Goal: Transaction & Acquisition: Obtain resource

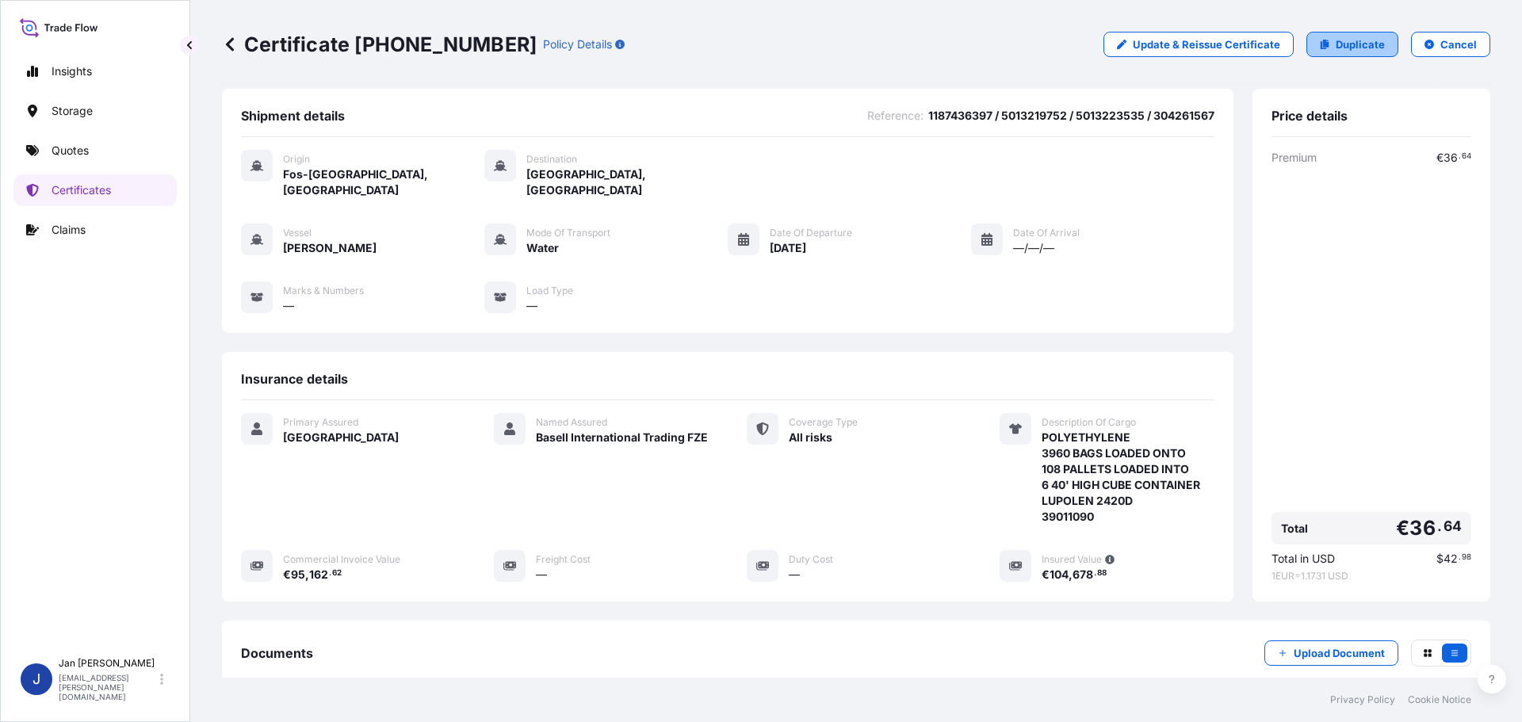
click at [1323, 42] on link "Duplicate" at bounding box center [1353, 44] width 92 height 25
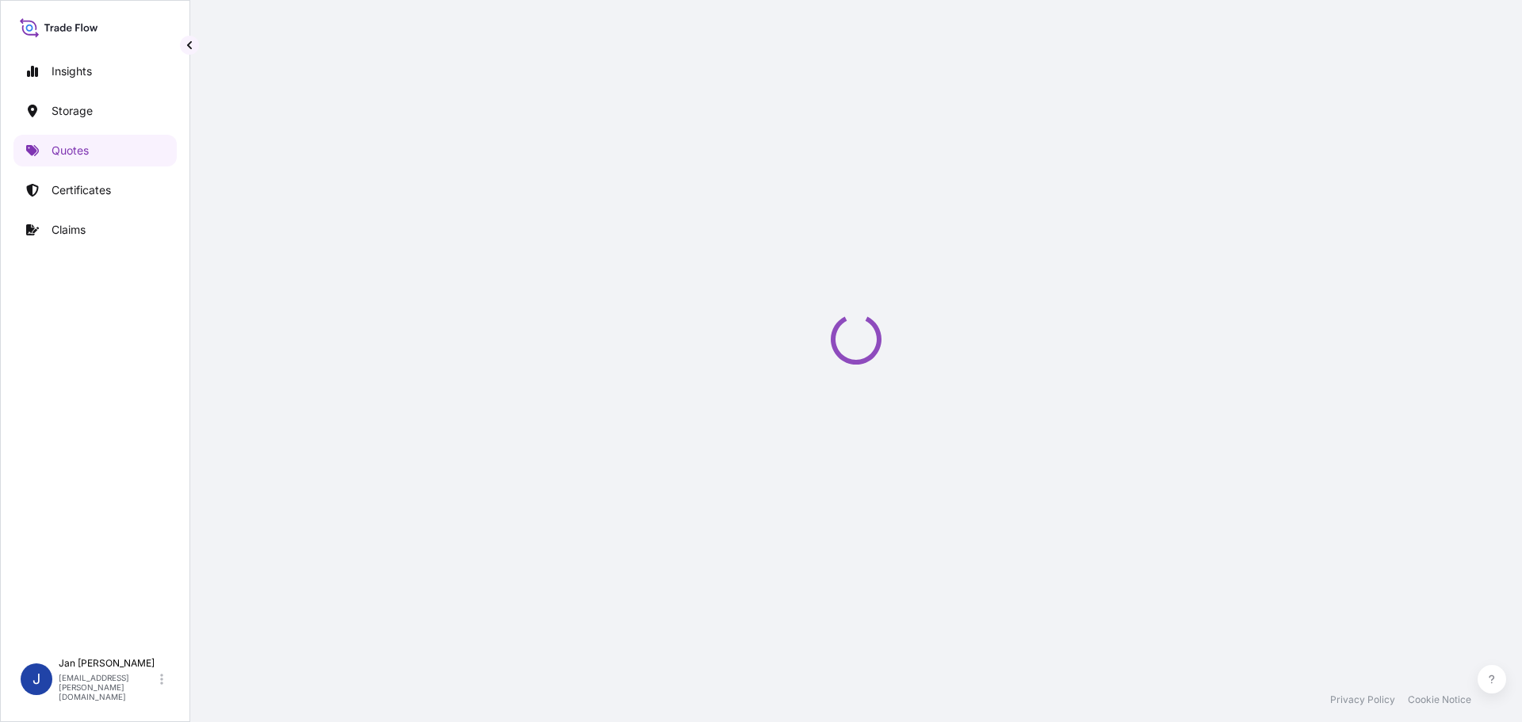
select select "Water"
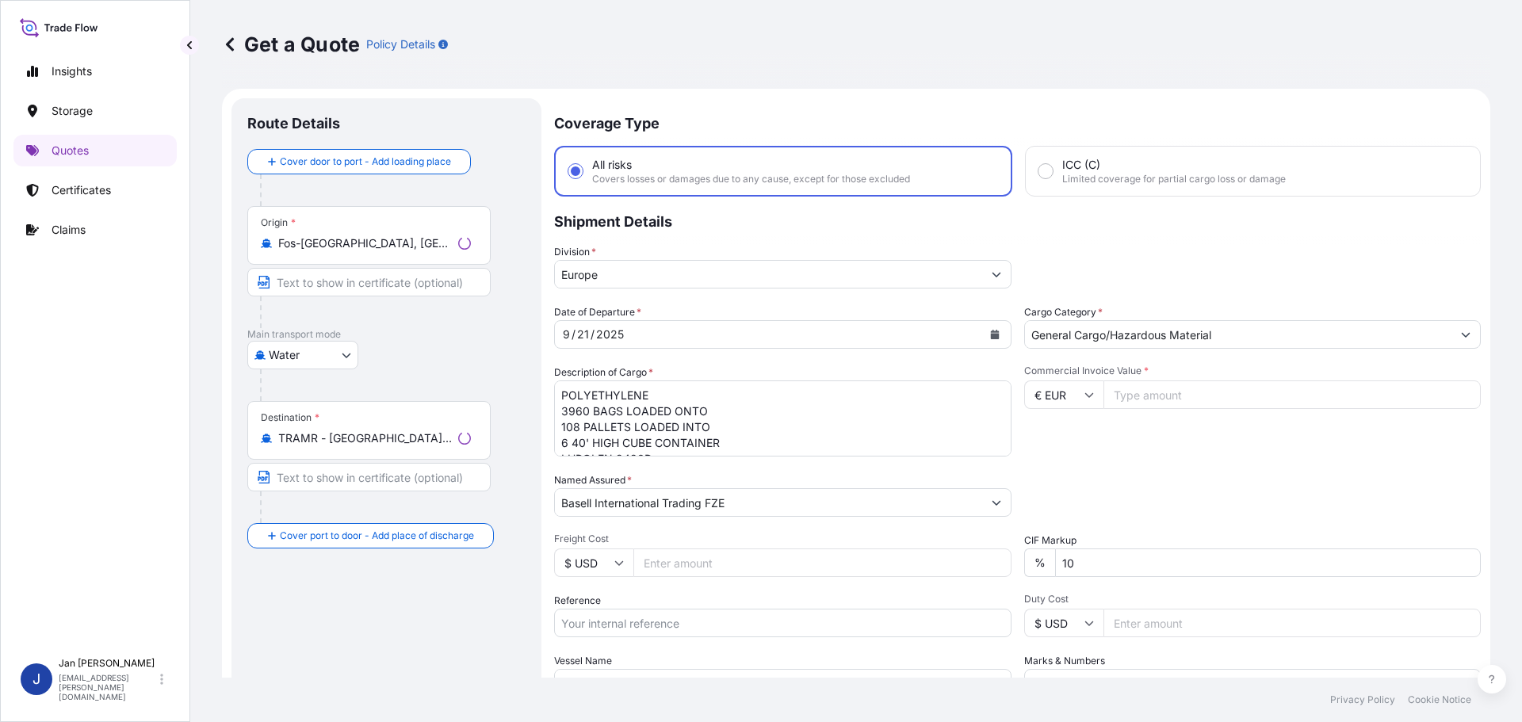
scroll to position [25, 0]
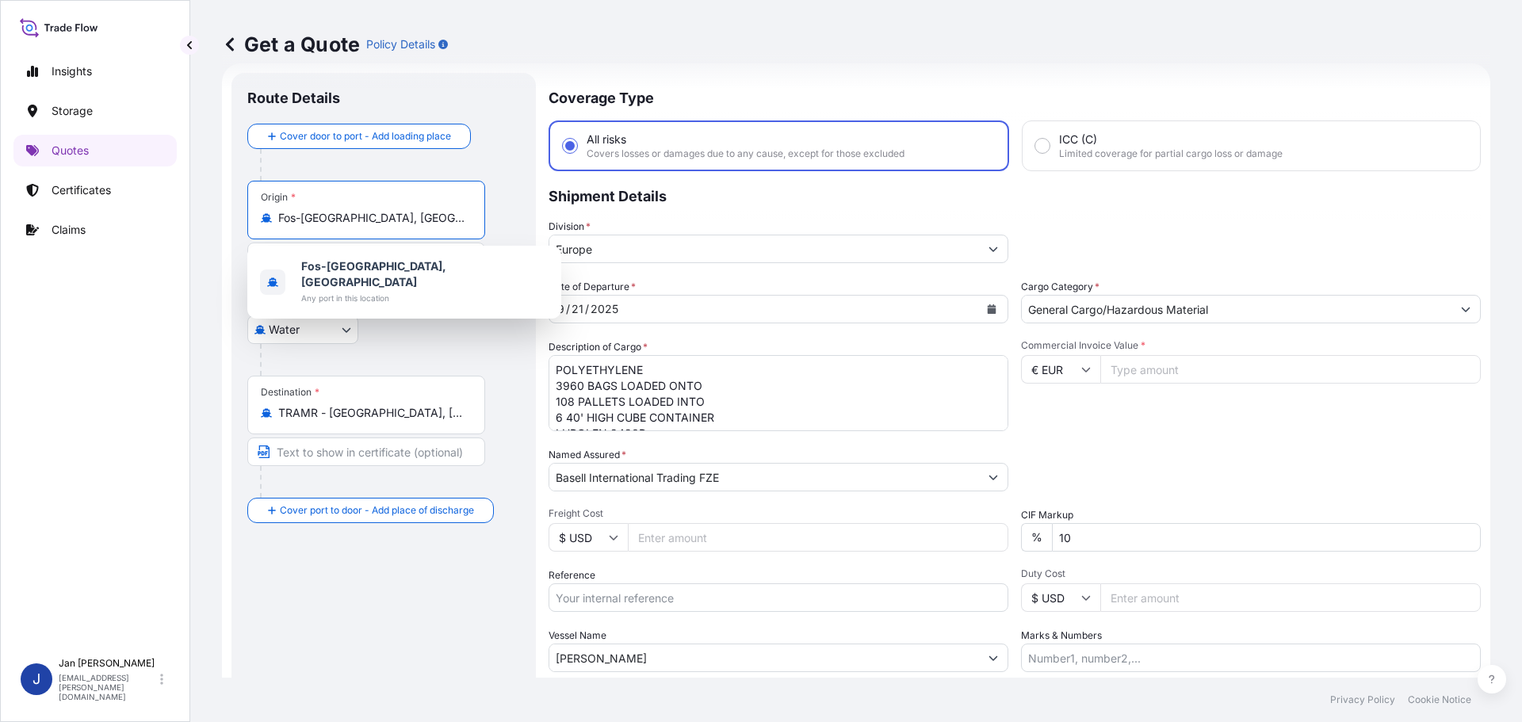
click at [412, 211] on input "Fos-[GEOGRAPHIC_DATA], [GEOGRAPHIC_DATA]" at bounding box center [371, 218] width 187 height 16
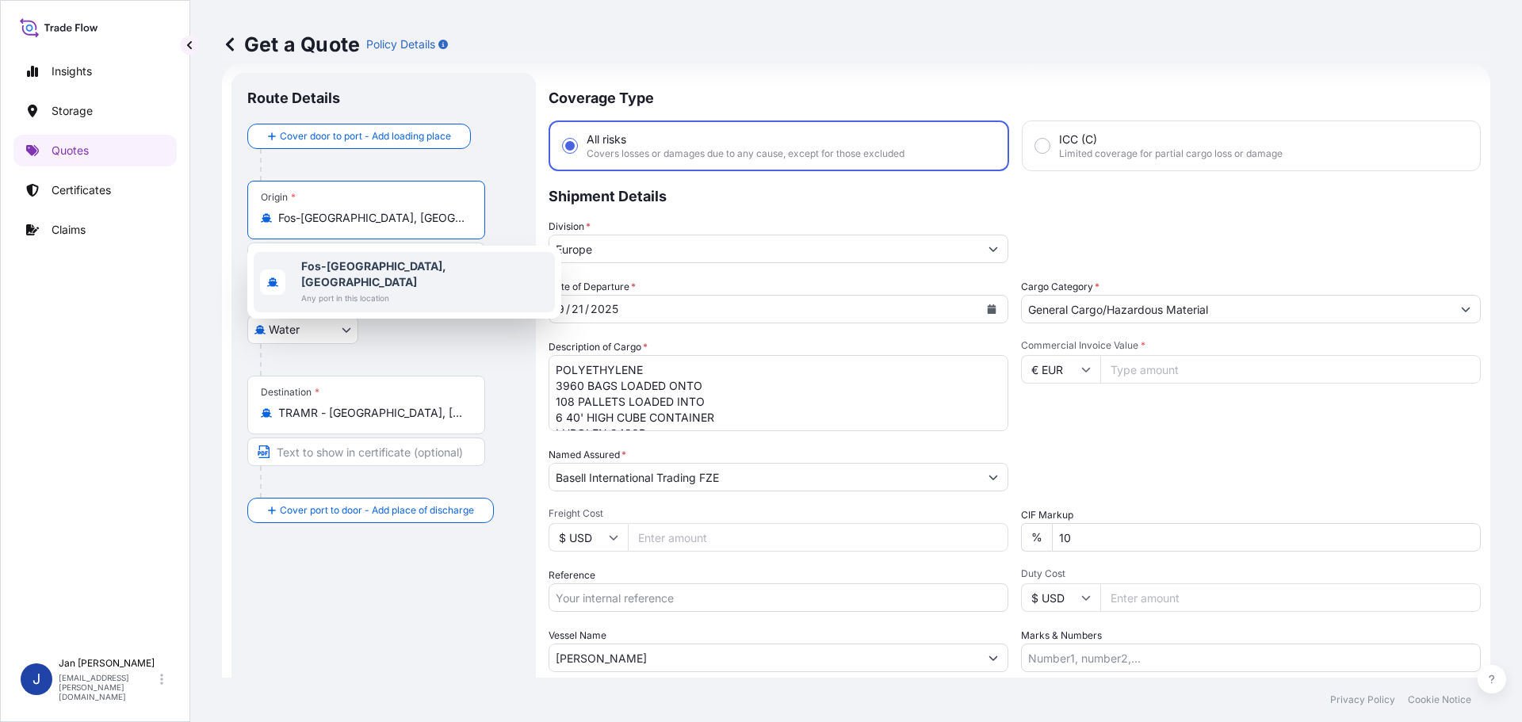
click at [744, 660] on input "[PERSON_NAME]" at bounding box center [765, 658] width 430 height 29
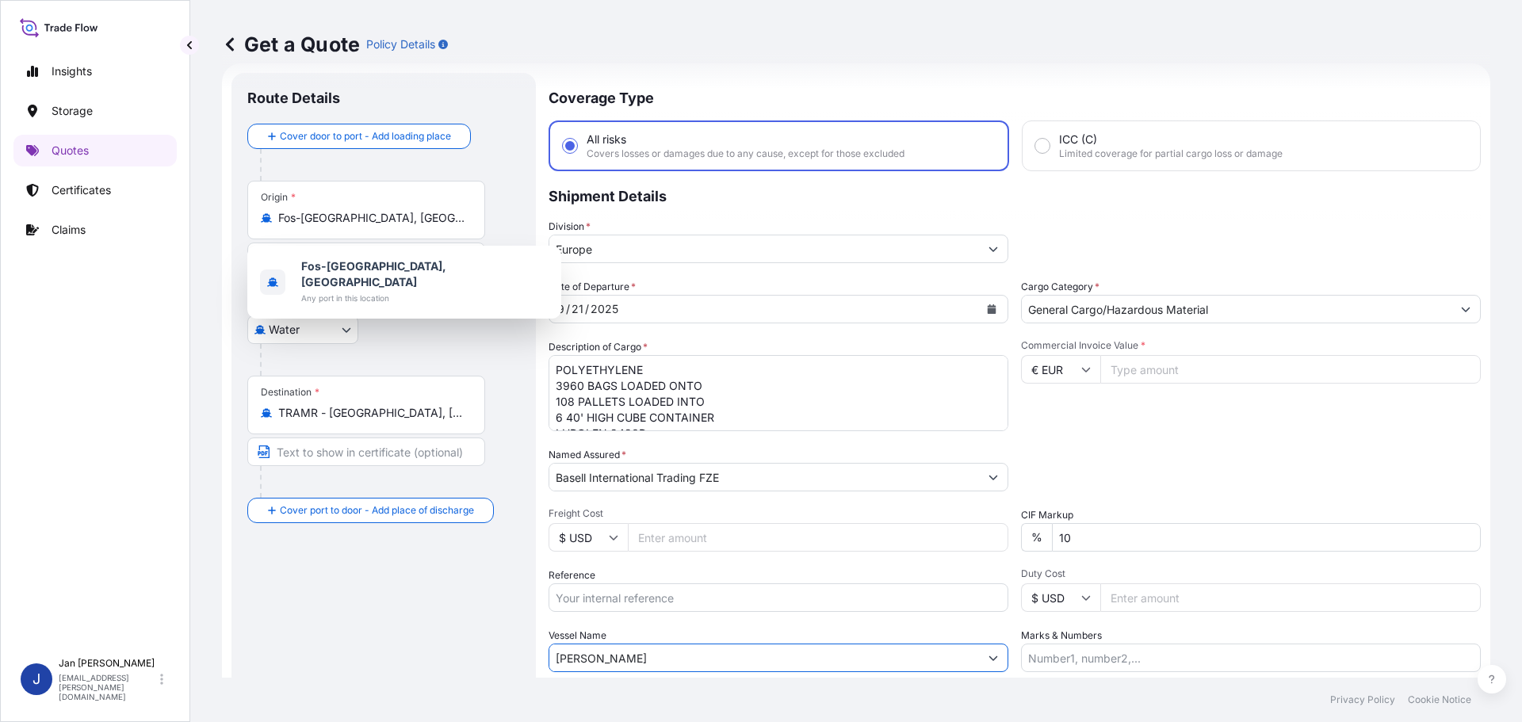
click at [744, 659] on input "[PERSON_NAME]" at bounding box center [765, 658] width 430 height 29
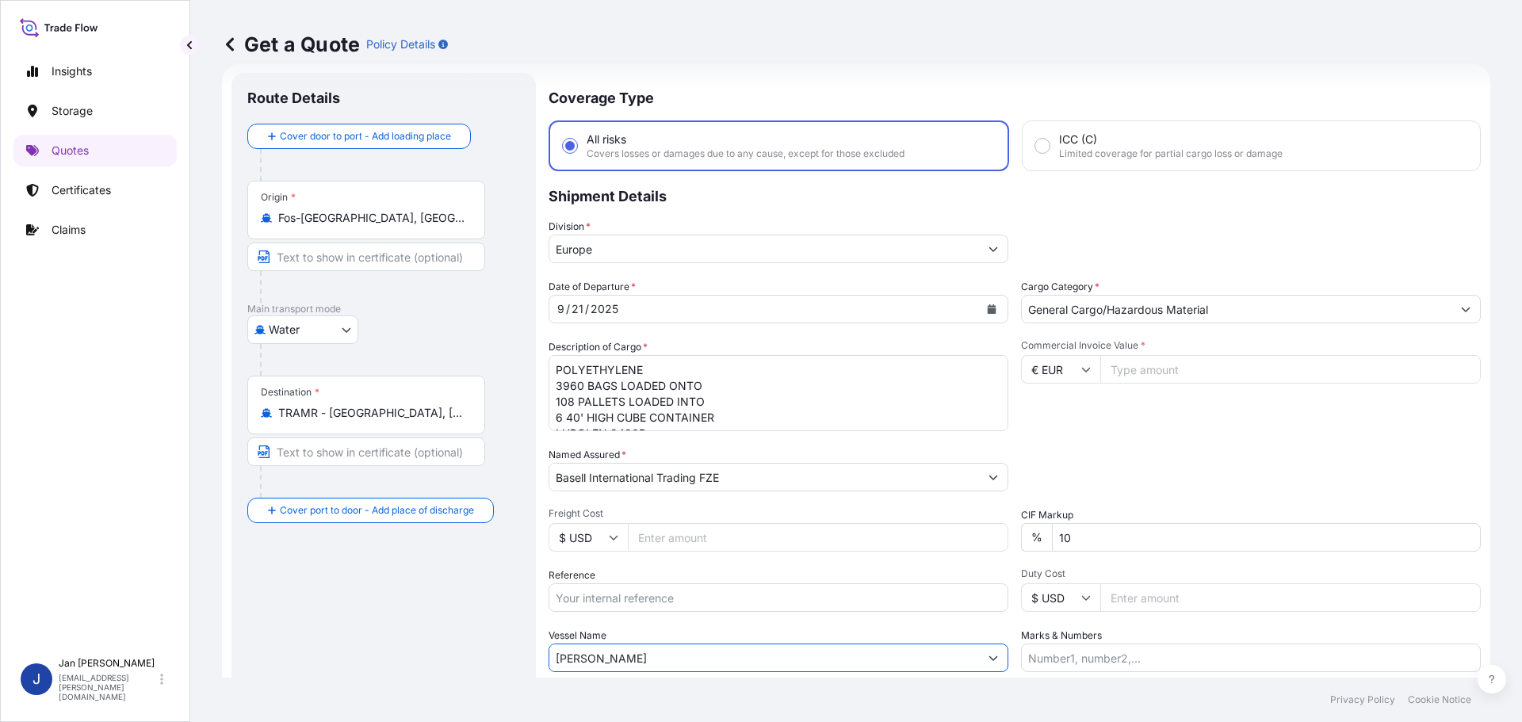
click at [744, 659] on input "[PERSON_NAME]" at bounding box center [765, 658] width 430 height 29
paste input "LODUR"
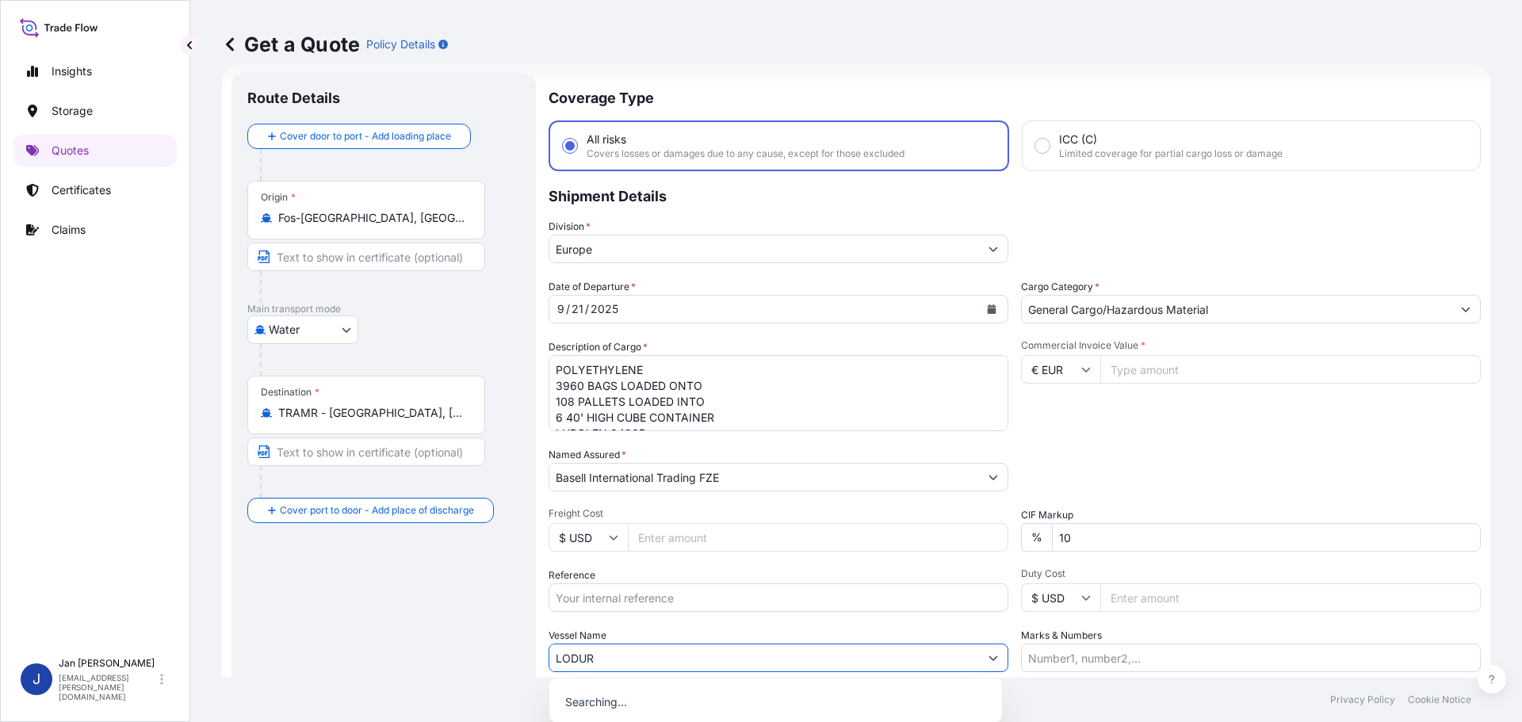
type input "LODUR"
click at [653, 612] on div "Date of Departure * [DATE] Cargo Category * General Cargo/Hazardous Material De…" at bounding box center [1015, 475] width 933 height 393
click at [646, 593] on input "Reference" at bounding box center [779, 598] width 460 height 29
paste input "1187425099"
type input "1187425099 /"
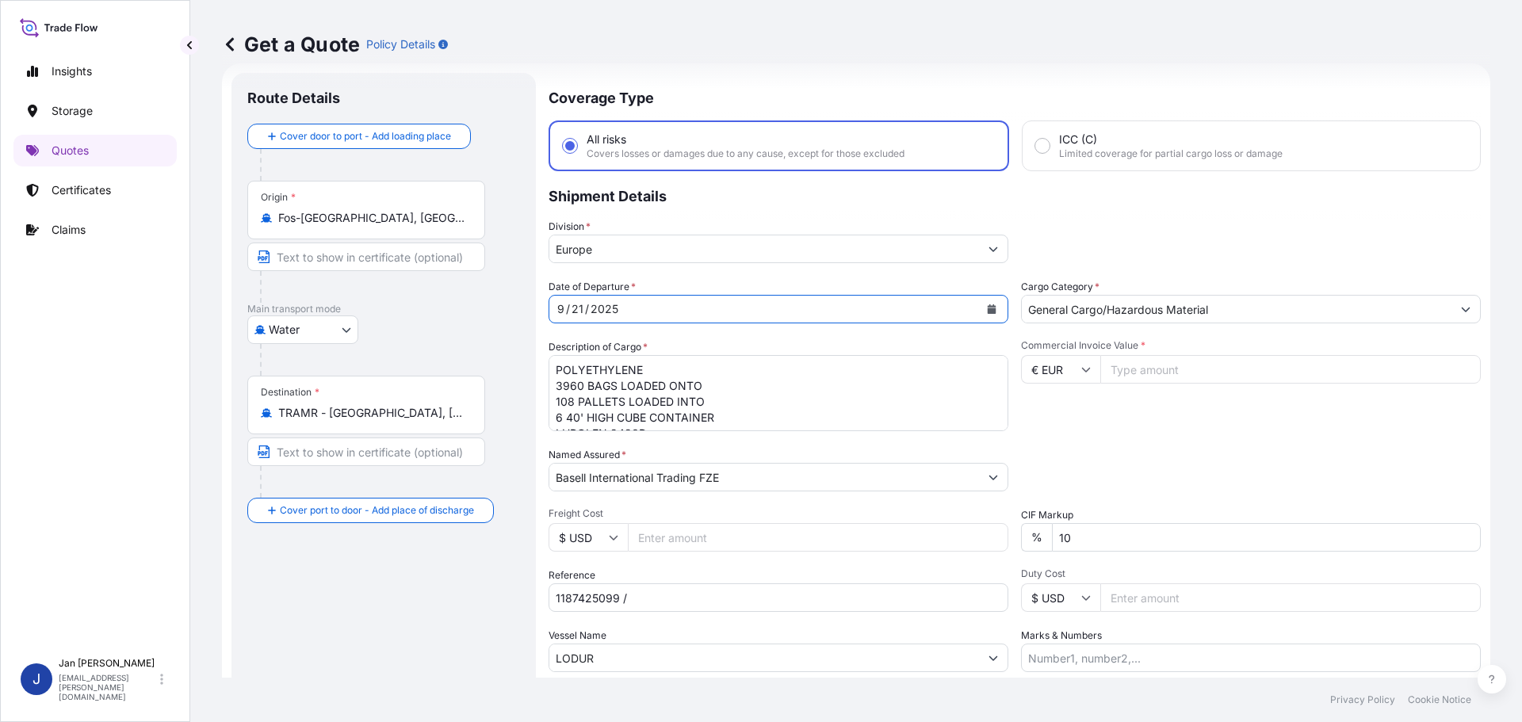
click at [985, 304] on button "Calendar" at bounding box center [991, 309] width 25 height 25
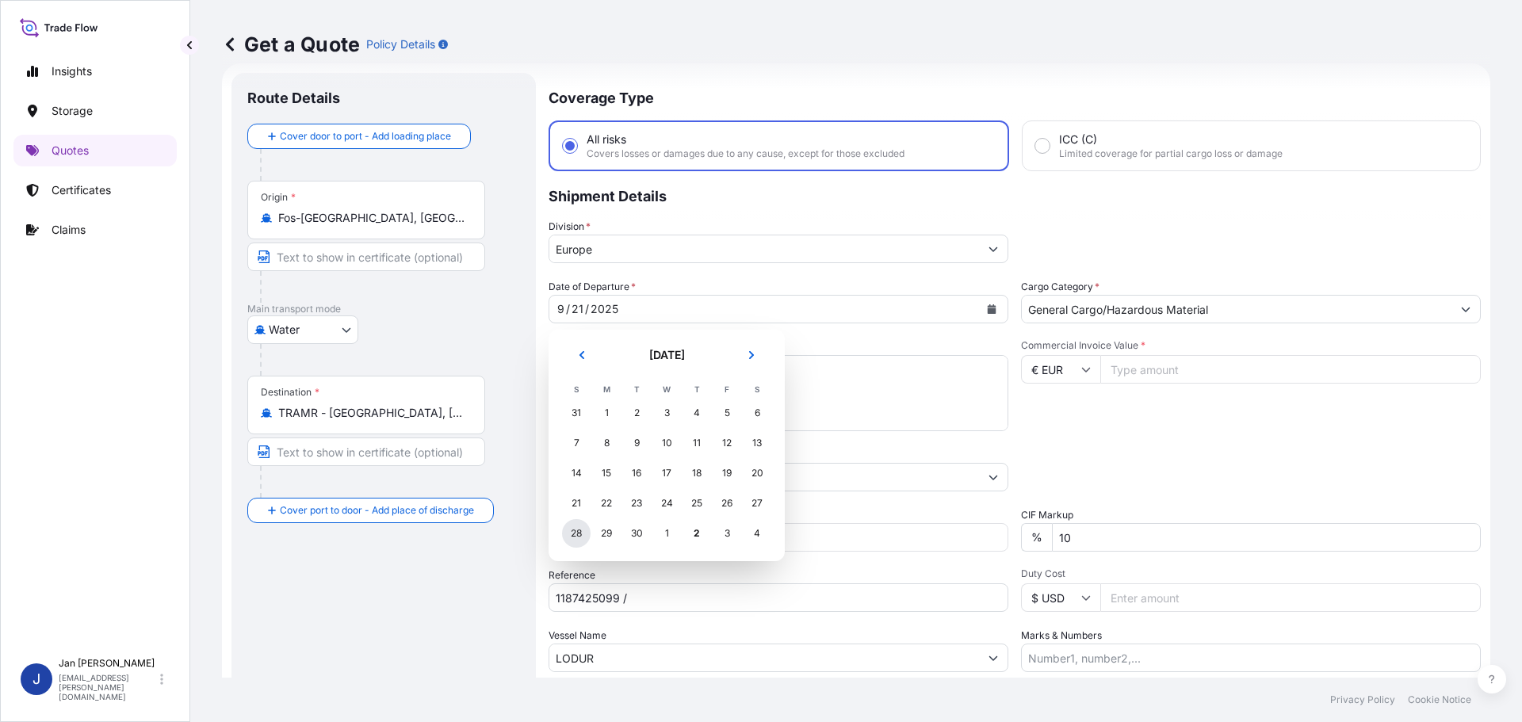
click at [576, 540] on div "28" at bounding box center [576, 533] width 29 height 29
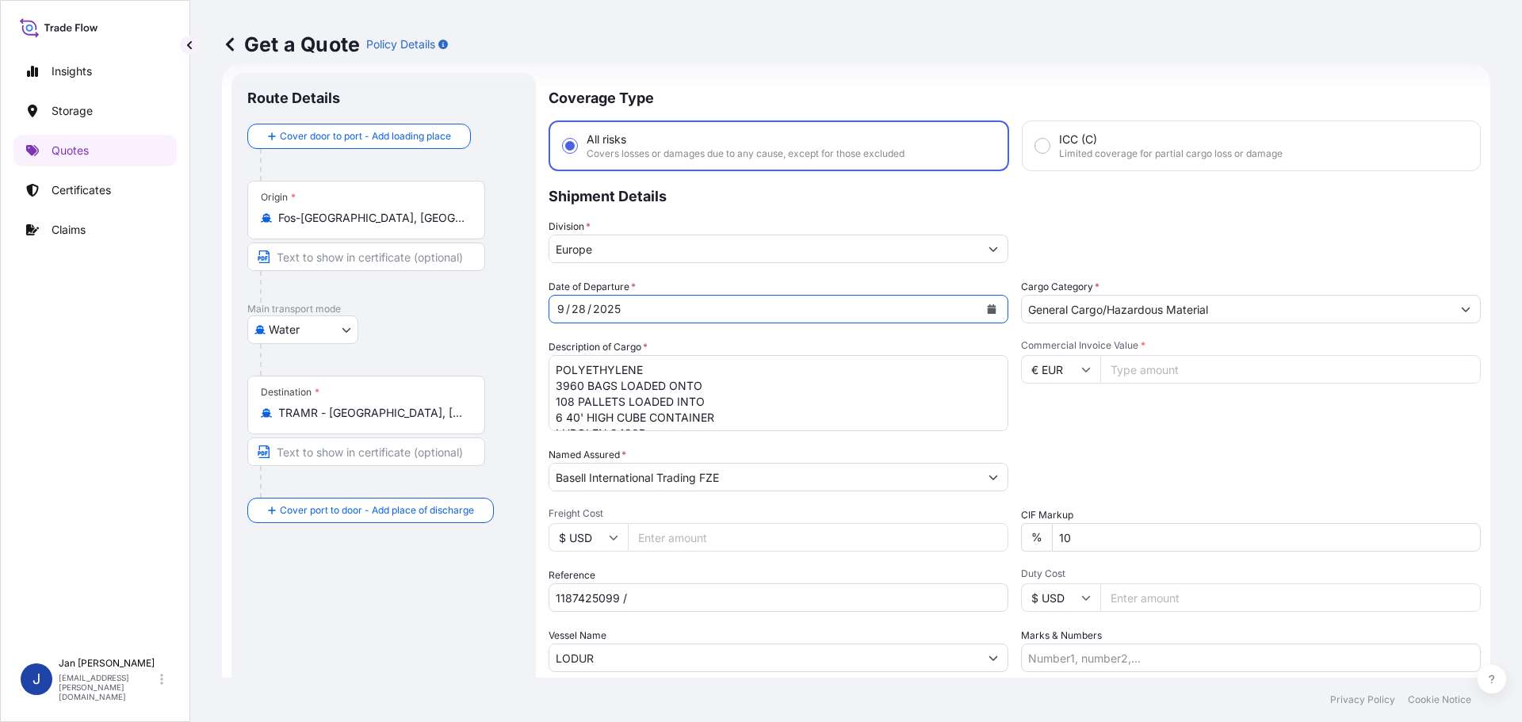
click at [762, 398] on textarea "POLYETHYLENE 3960 BAGS LOADED ONTO 108 PALLETS LOADED INTO 6 40' HIGH CUBE CONT…" at bounding box center [779, 393] width 460 height 76
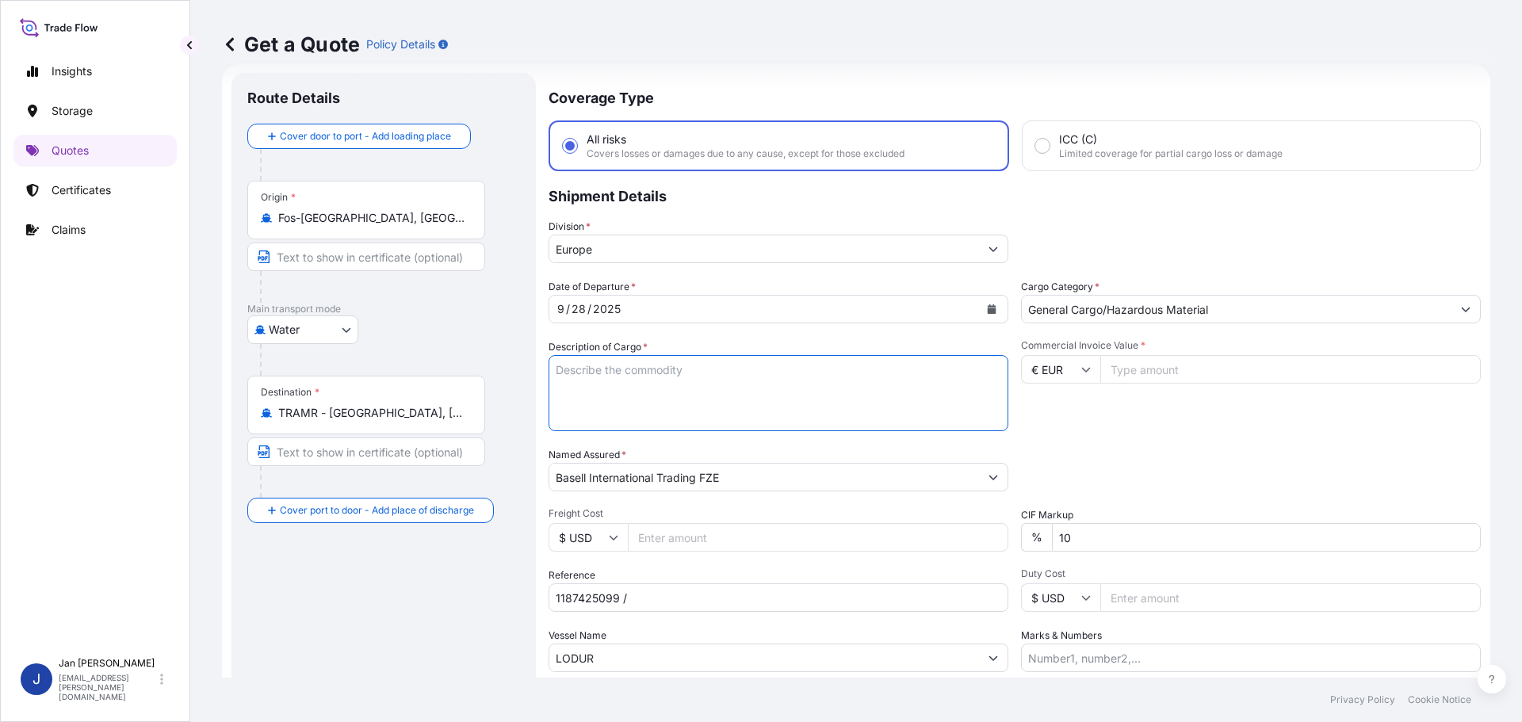
click at [1162, 454] on div "Packing Category Type to search a container mode Please select a primary mode o…" at bounding box center [1251, 469] width 460 height 44
click at [1236, 364] on input "Commercial Invoice Value *" at bounding box center [1291, 369] width 381 height 29
type input "36853.61"
click at [665, 595] on input "1187425099 /" at bounding box center [779, 598] width 460 height 29
paste input "5013200326 / 5013206852 / 304245379"
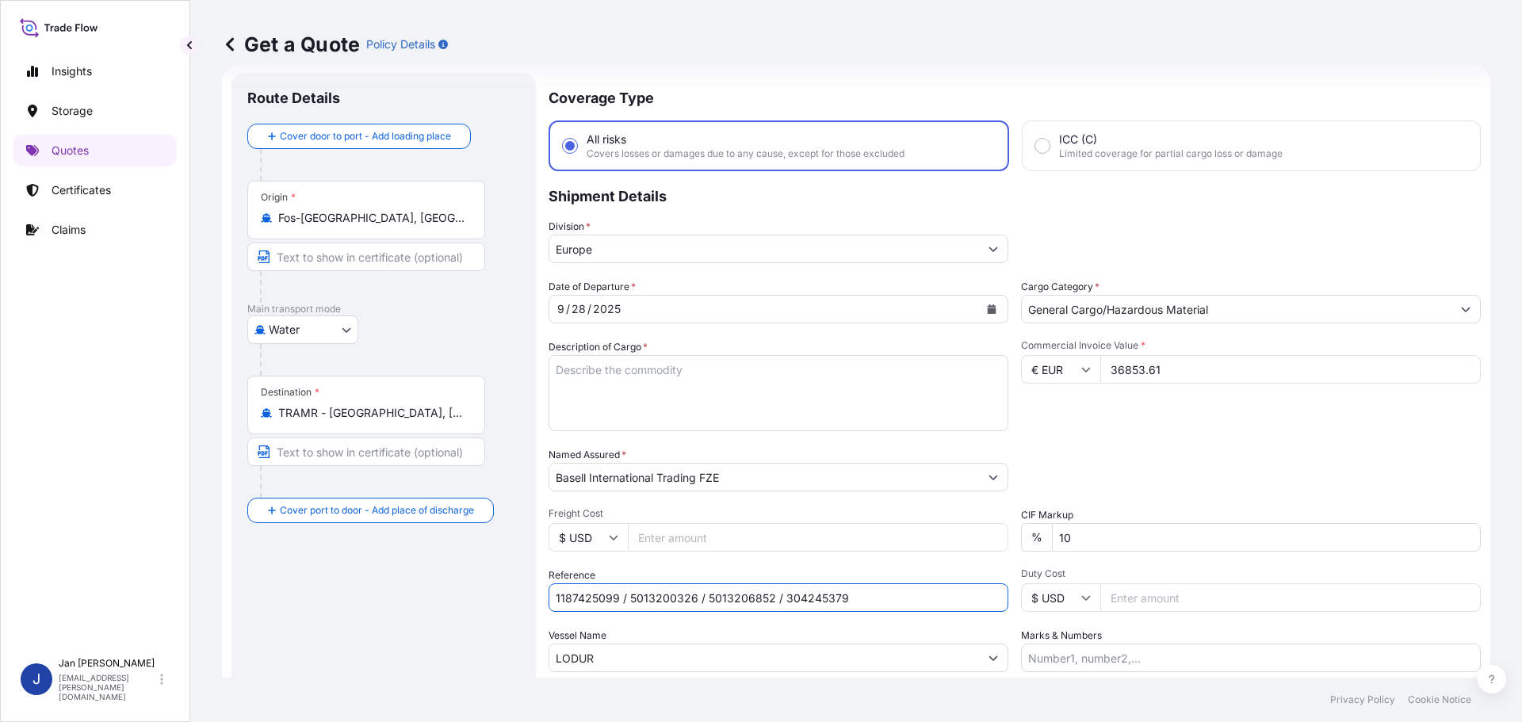
type input "1187425099 / 5013200326 / 5013206852 / 304245379"
click at [592, 385] on textarea "POLYETHYLENE 3960 BAGS LOADED ONTO 108 PALLETS LOADED INTO 6 40' HIGH CUBE CONT…" at bounding box center [779, 393] width 460 height 76
paste textarea "POLYPROPYLENE 990 BAGS LOADED ONTO 18 PALLETS LOADED INTO 1 40' HIGH CUBE CONTA…"
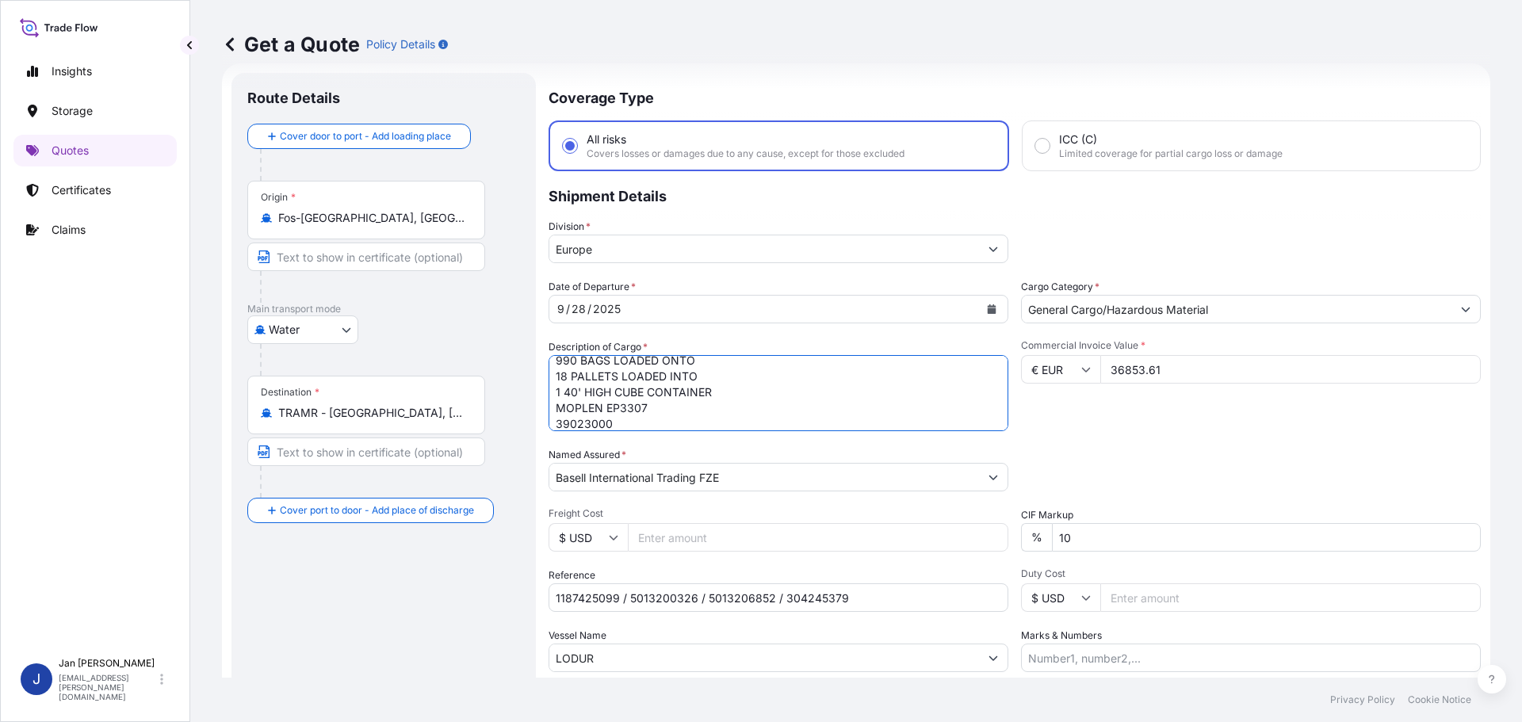
type textarea "POLYPROPYLENE 990 BAGS LOADED ONTO 18 PALLETS LOADED INTO 1 40' HIGH CUBE CONTA…"
click at [1055, 662] on input "Marks & Numbers" at bounding box center [1251, 658] width 460 height 29
paste input "ULTRA PLASTIK / [GEOGRAPHIC_DATA]"
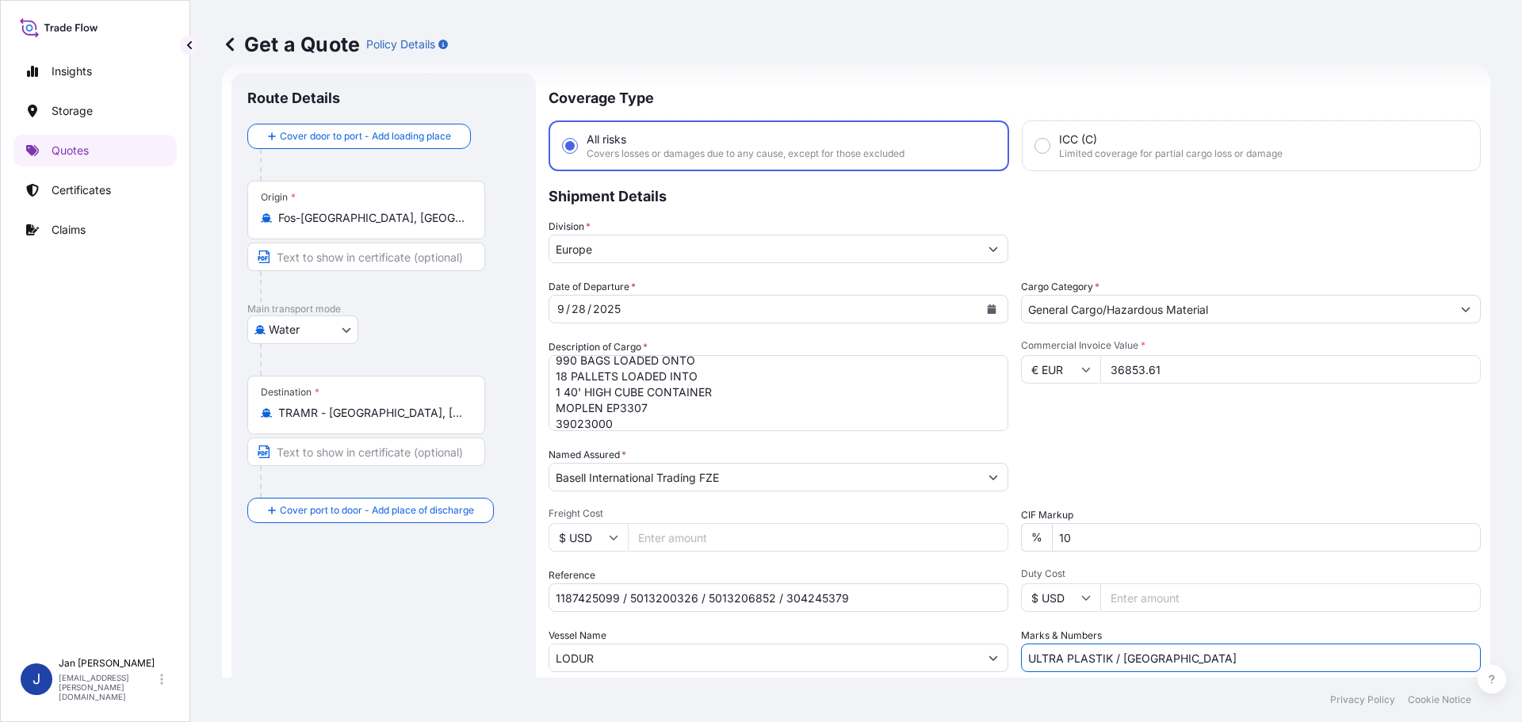
type input "ULTRA PLASTIK / [GEOGRAPHIC_DATA]"
click at [1235, 381] on input "36853.61" at bounding box center [1291, 369] width 381 height 29
click at [1266, 442] on div "Date of Departure * [DATE] Cargo Category * General Cargo/Hazardous Material De…" at bounding box center [1015, 475] width 933 height 393
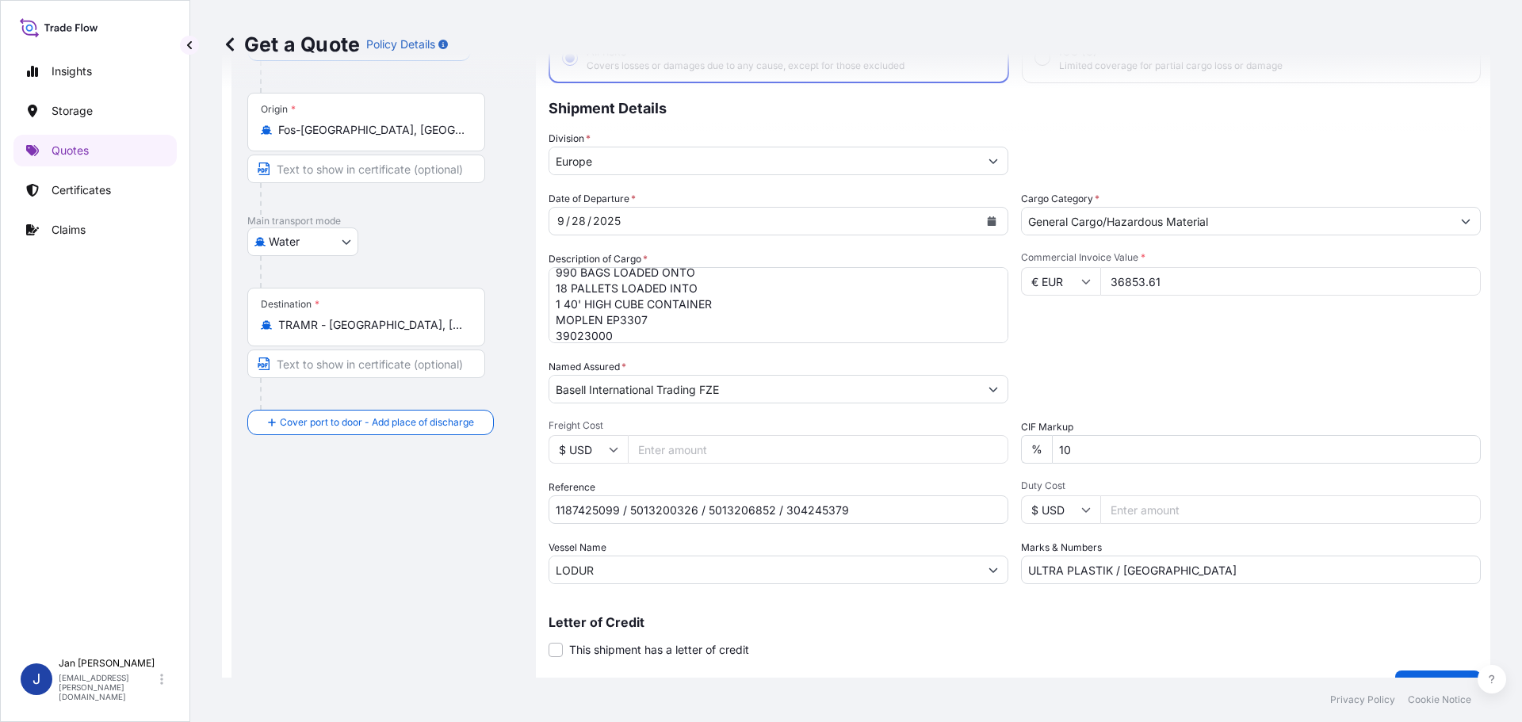
scroll to position [147, 0]
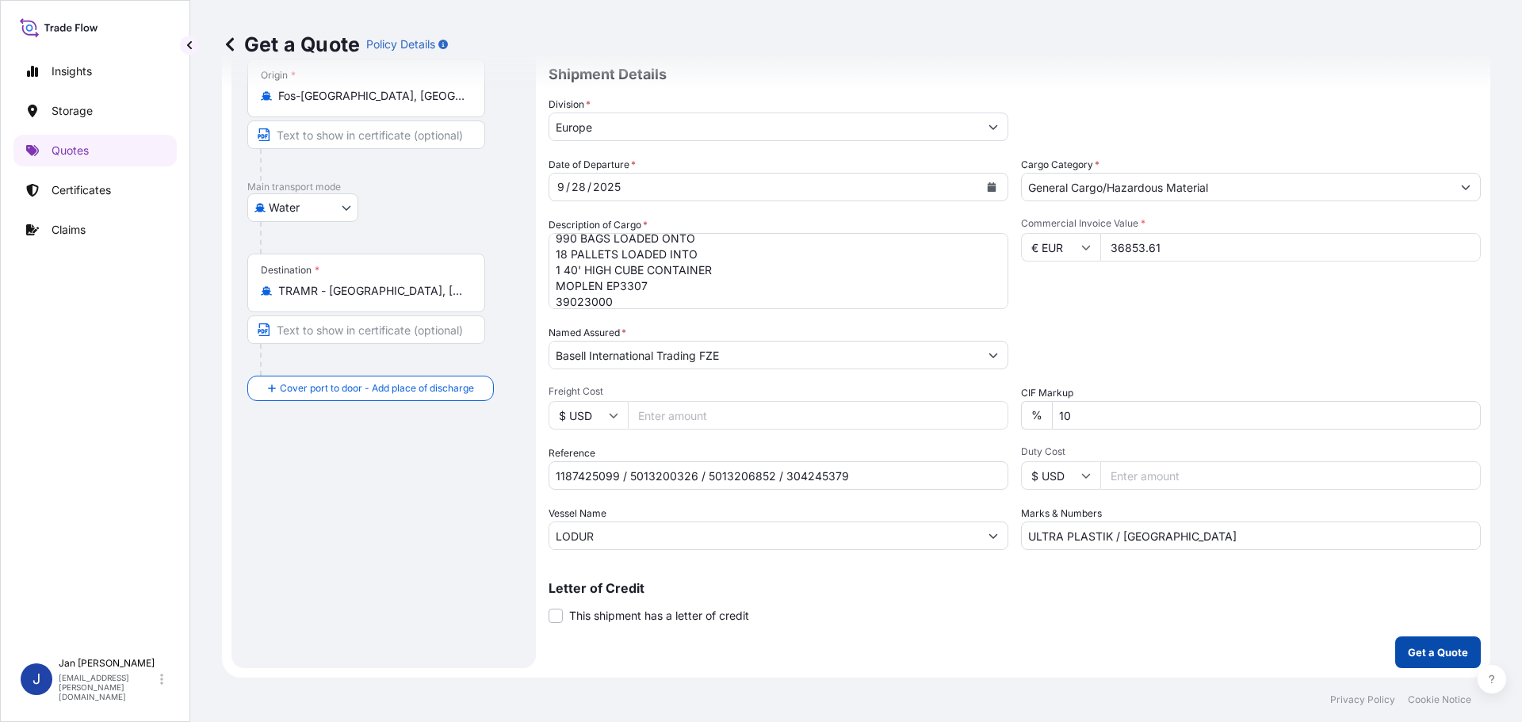
click at [1421, 649] on p "Get a Quote" at bounding box center [1438, 653] width 60 height 16
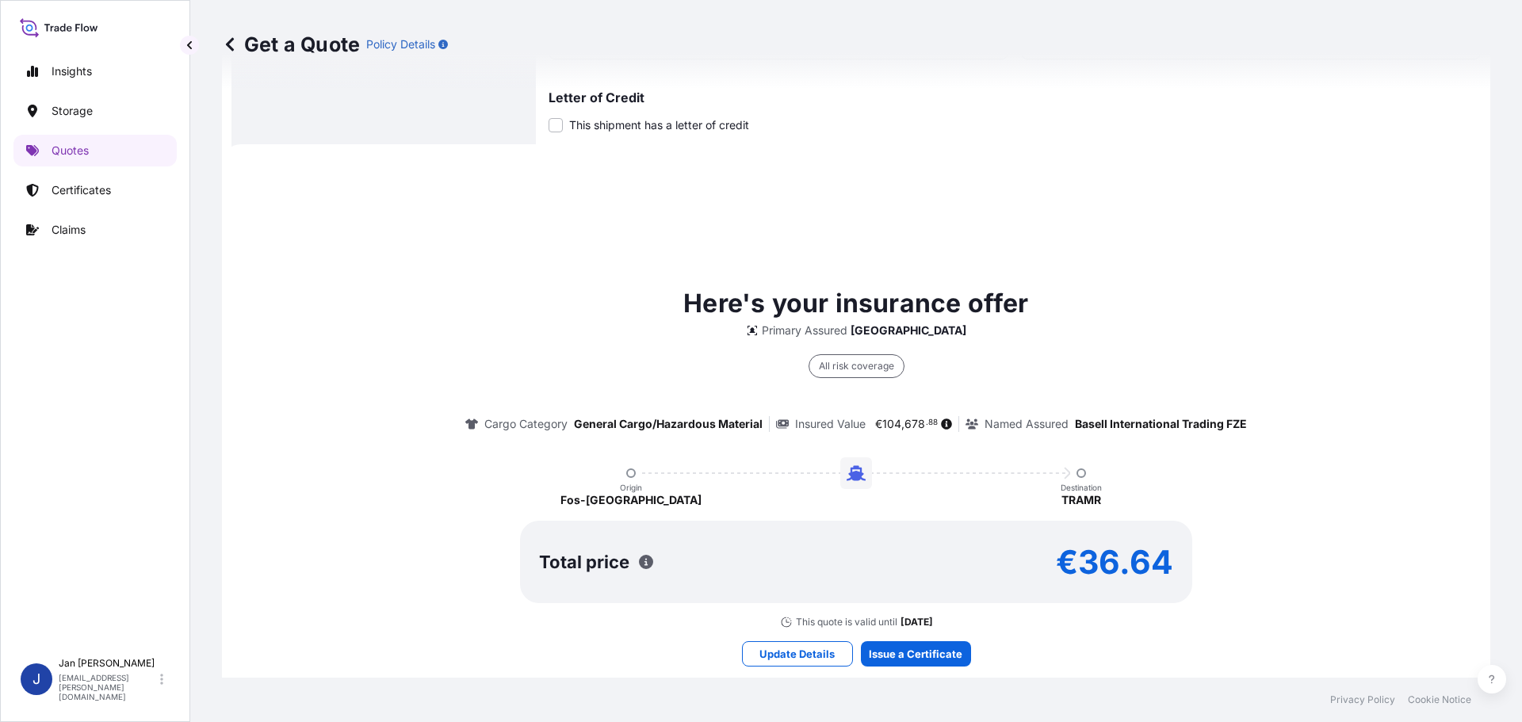
scroll to position [703, 0]
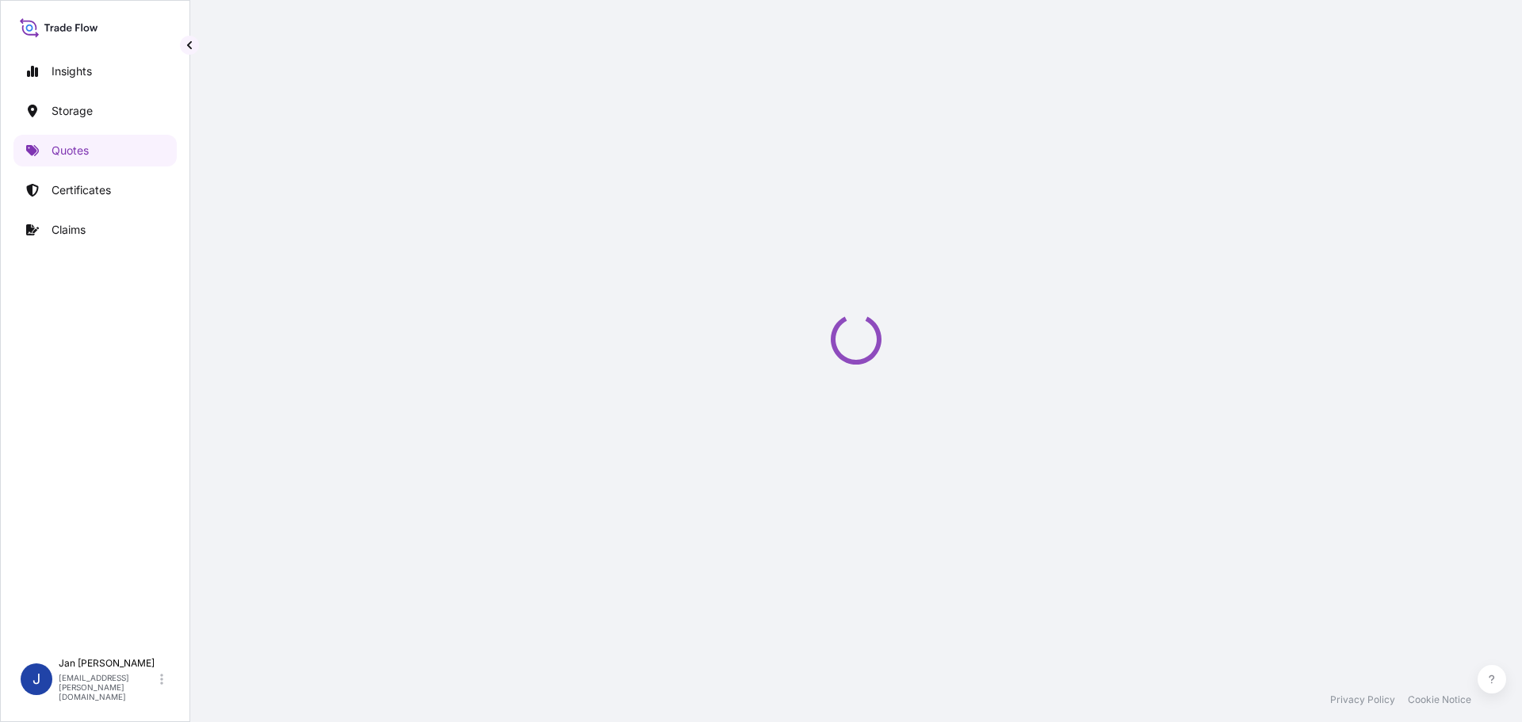
select select "Water"
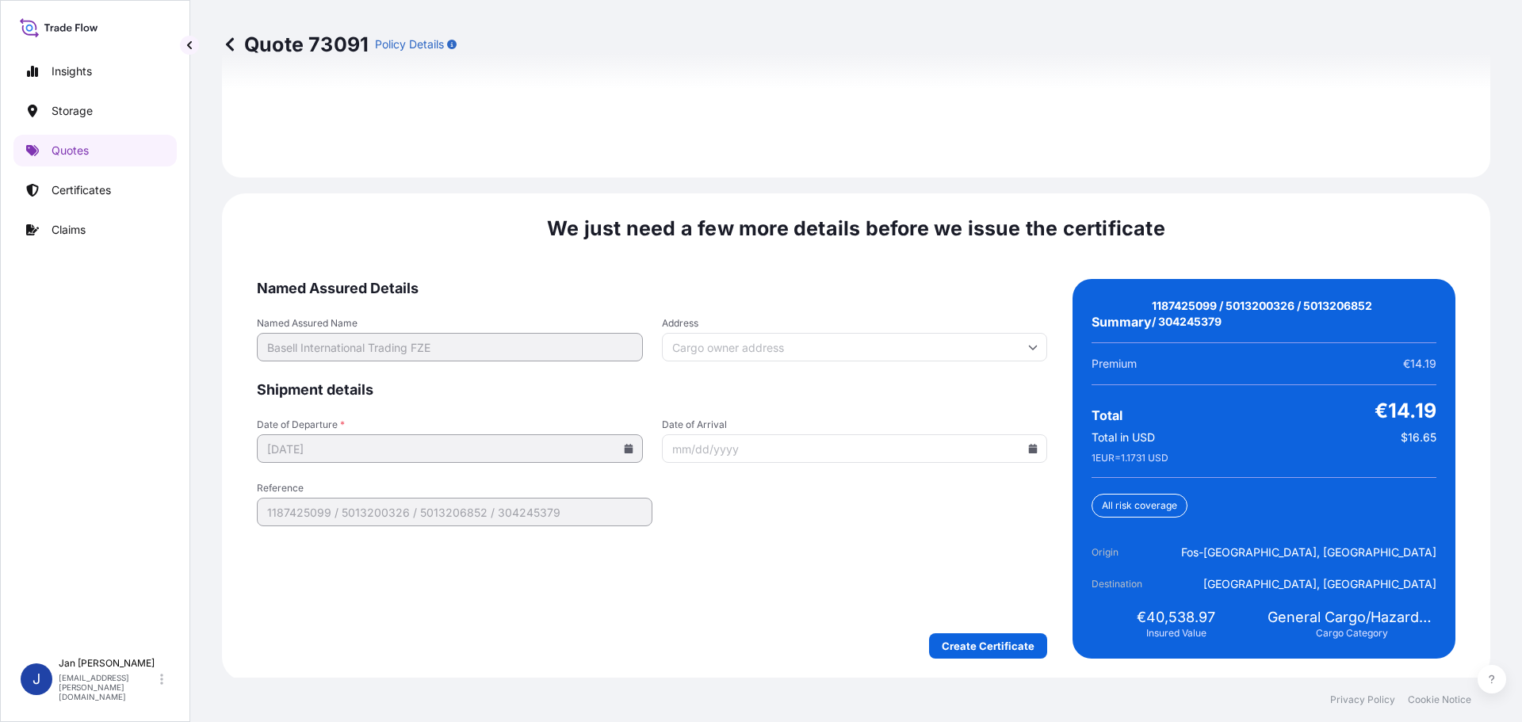
scroll to position [2334, 0]
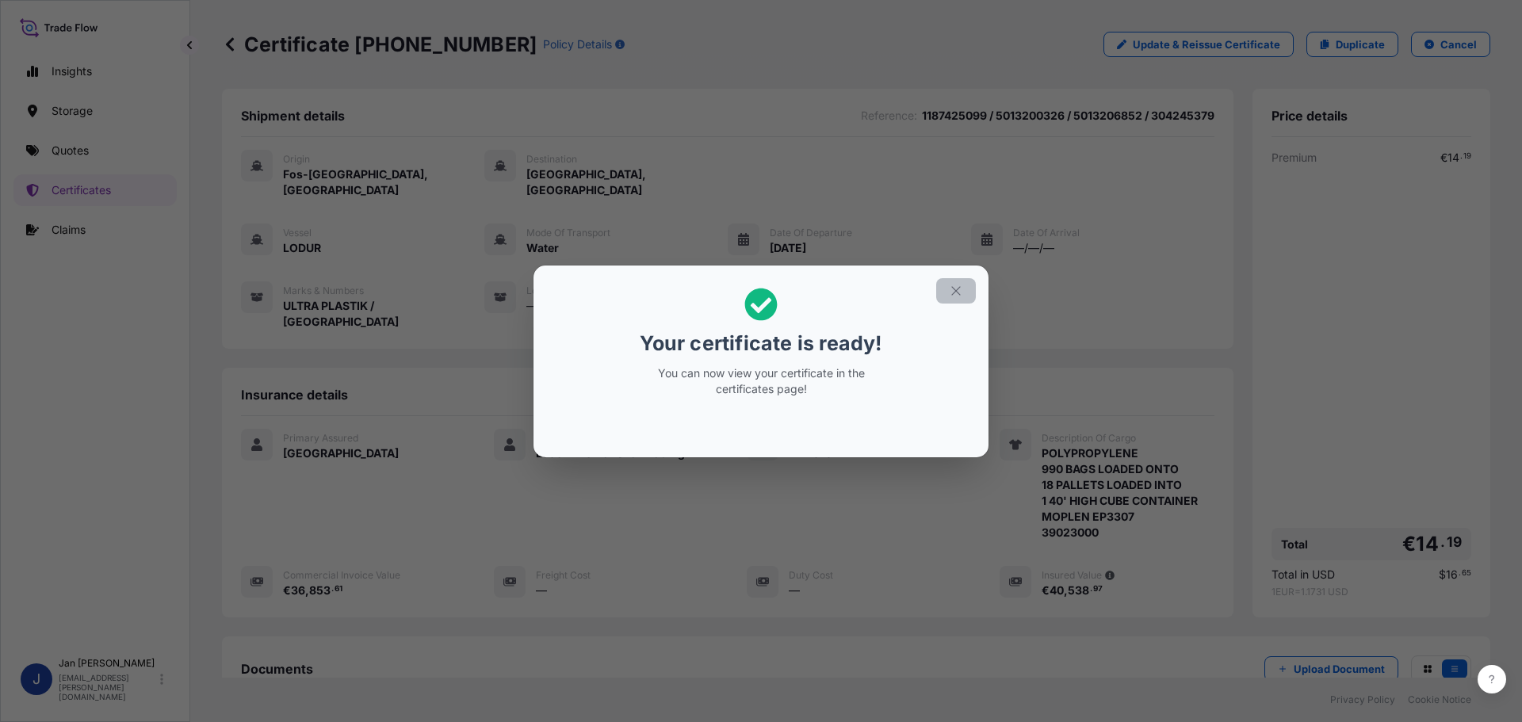
click at [962, 298] on button "button" at bounding box center [956, 290] width 40 height 25
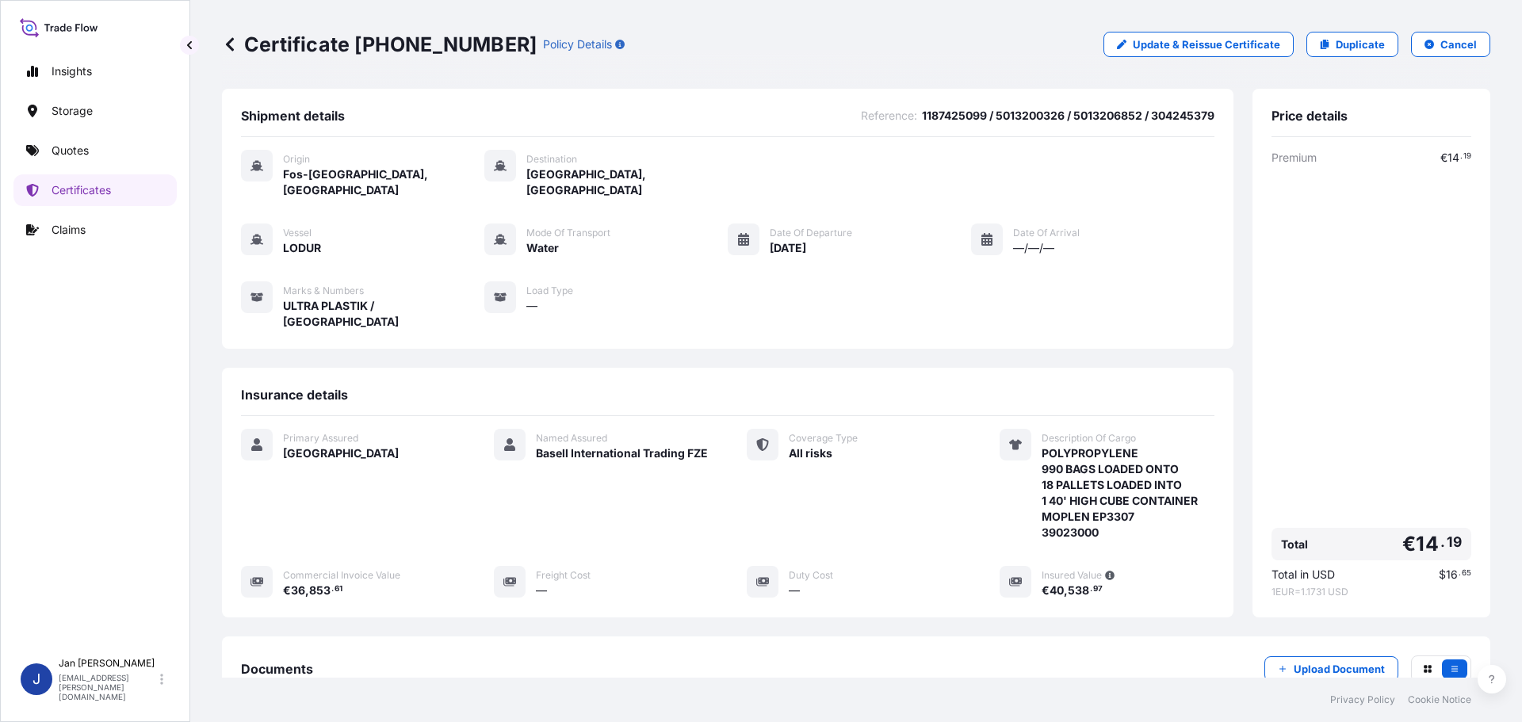
scroll to position [174, 0]
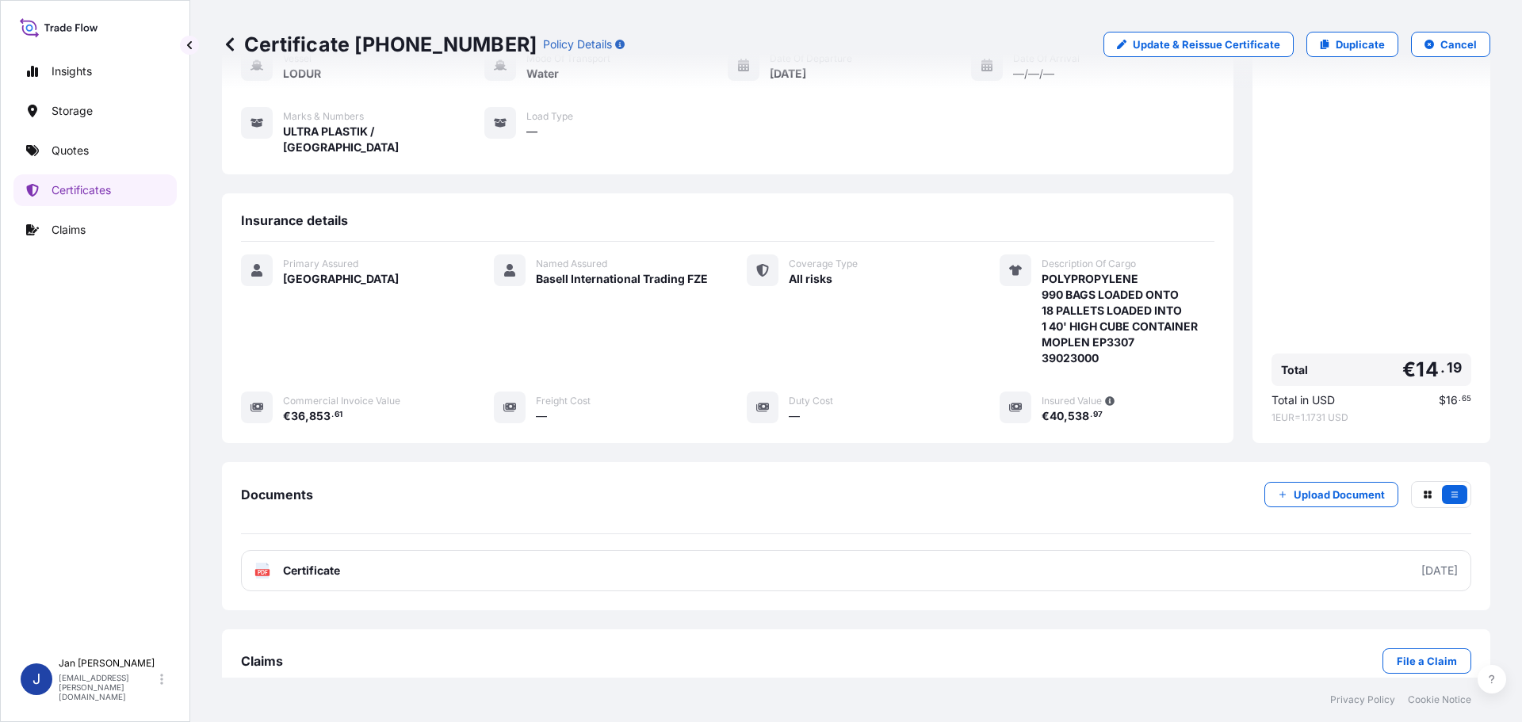
click at [212, 541] on div "Certificate [PHONE_NUMBER] Policy Details Update & Reissue Certificate Duplicat…" at bounding box center [856, 339] width 1332 height 678
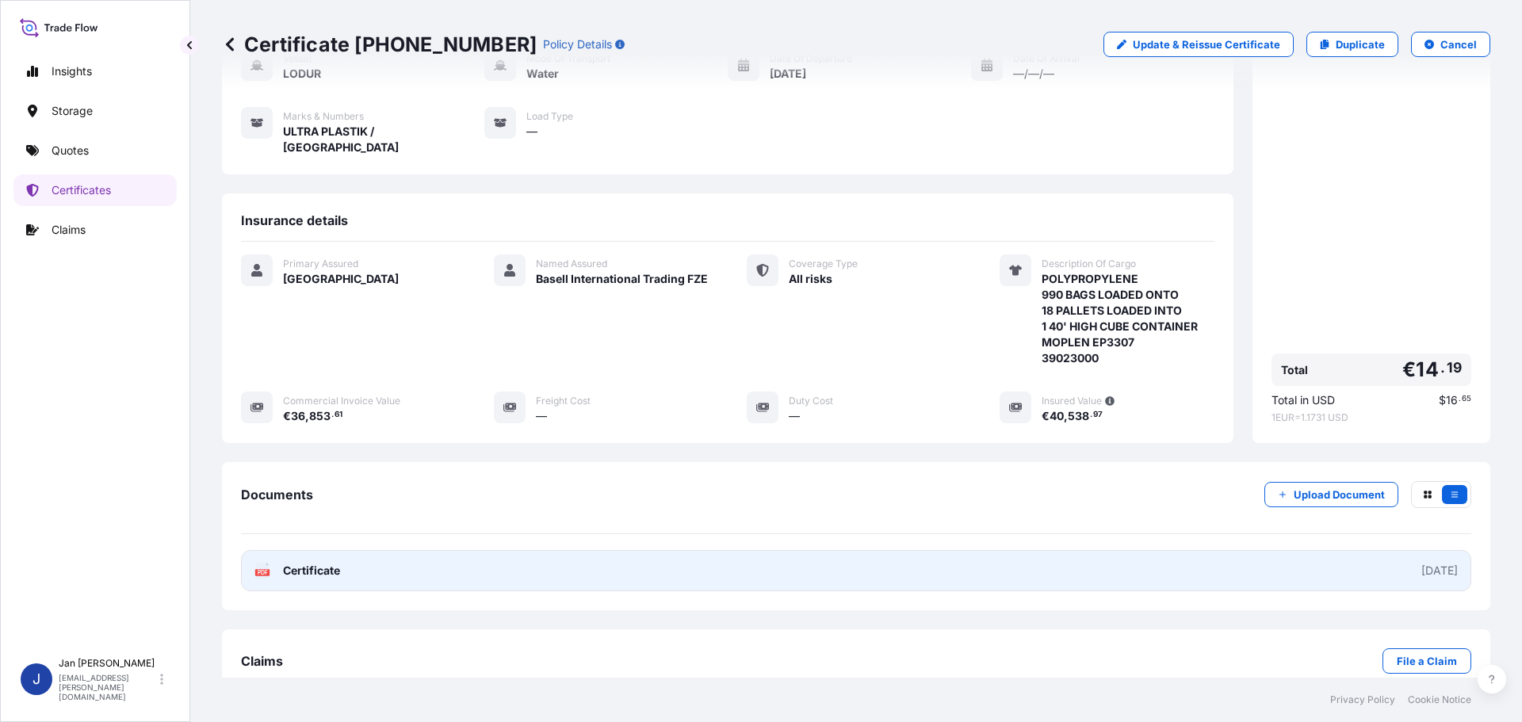
click at [328, 563] on span "Certificate" at bounding box center [311, 571] width 57 height 16
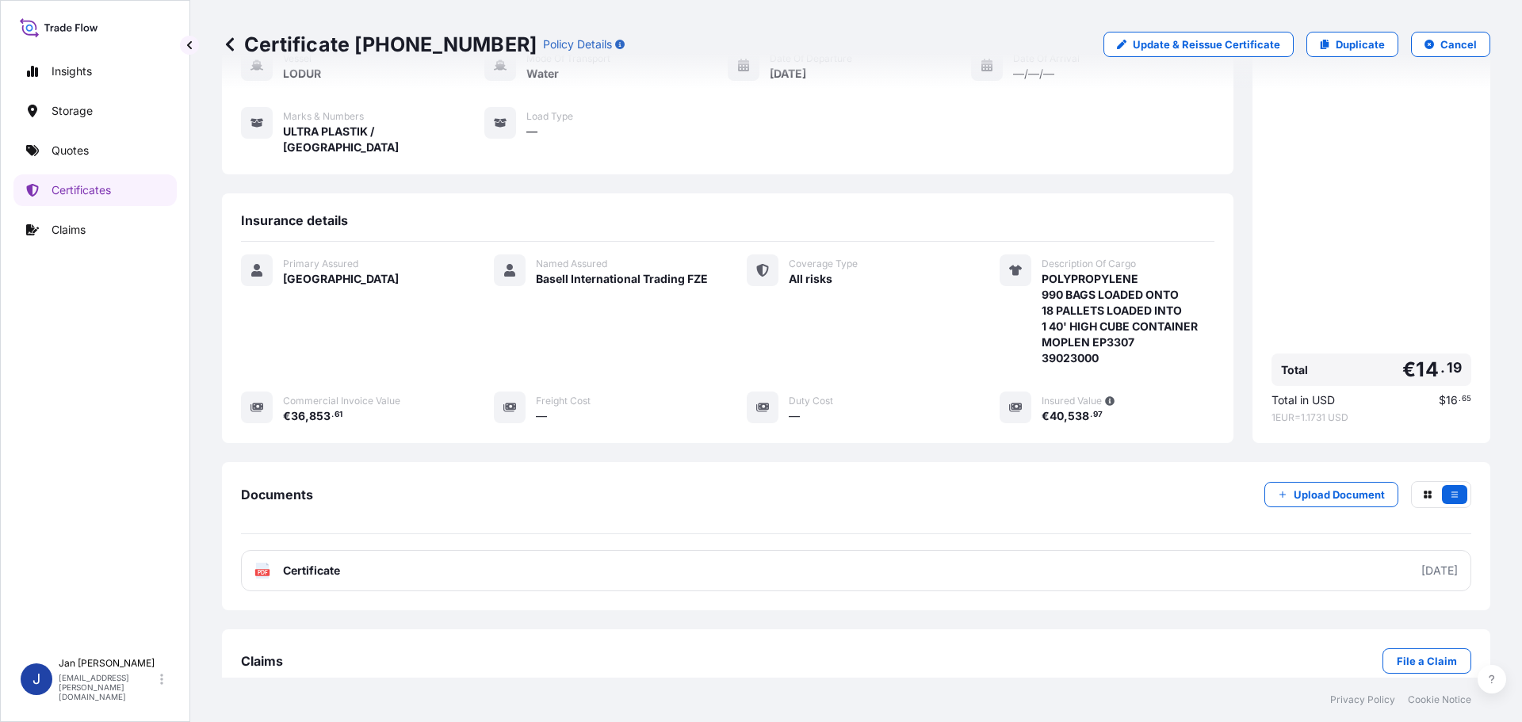
scroll to position [0, 0]
